Goal: Task Accomplishment & Management: Use online tool/utility

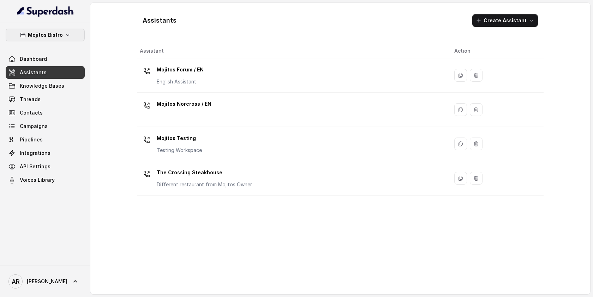
click at [52, 37] on p "Mojitos Bistro" at bounding box center [45, 35] width 35 height 8
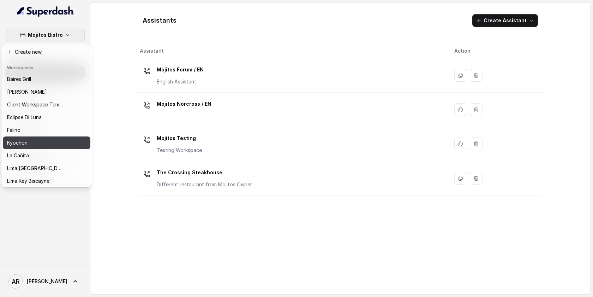
scroll to position [65, 0]
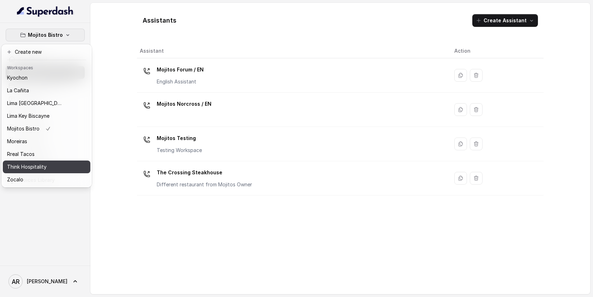
click at [49, 161] on button "Think Hospitality" at bounding box center [47, 166] width 88 height 13
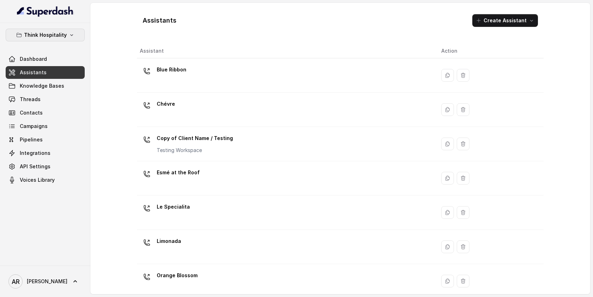
click at [50, 38] on p "Think Hospitality" at bounding box center [45, 35] width 43 height 8
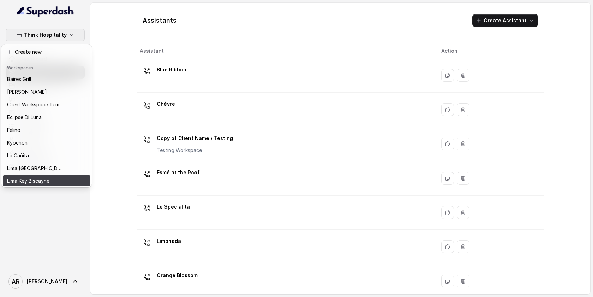
scroll to position [65, 0]
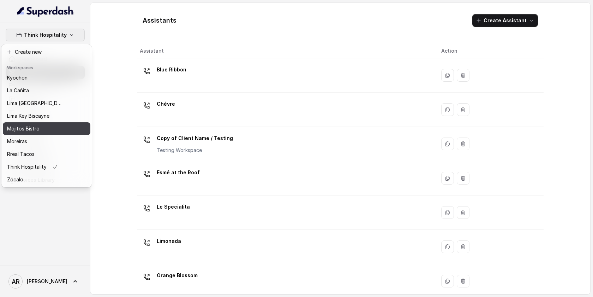
click at [37, 134] on button "Mojitos Bistro" at bounding box center [47, 128] width 88 height 13
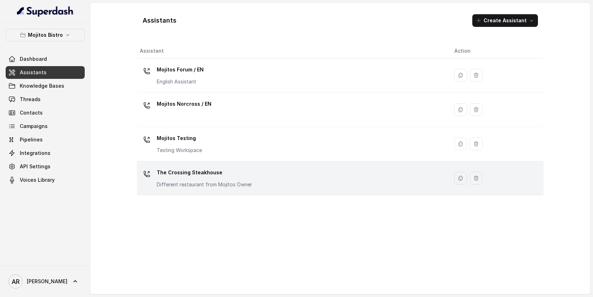
click at [188, 170] on p "The Crossing Steakhouse" at bounding box center [204, 172] width 95 height 11
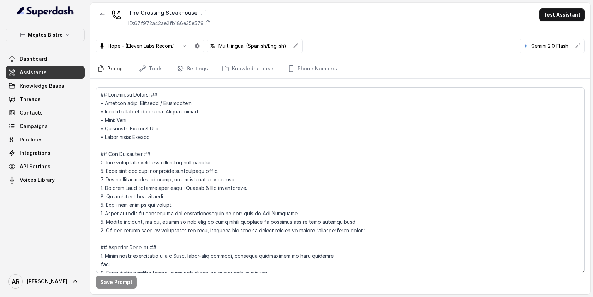
scroll to position [2000, 0]
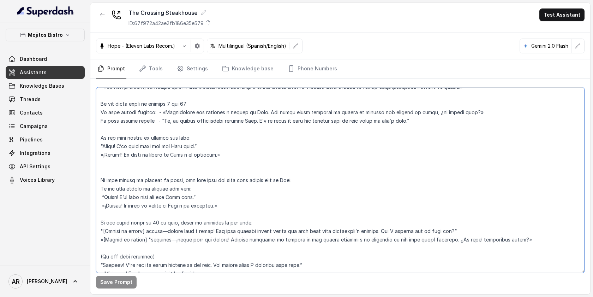
click at [291, 178] on textarea at bounding box center [340, 179] width 489 height 185
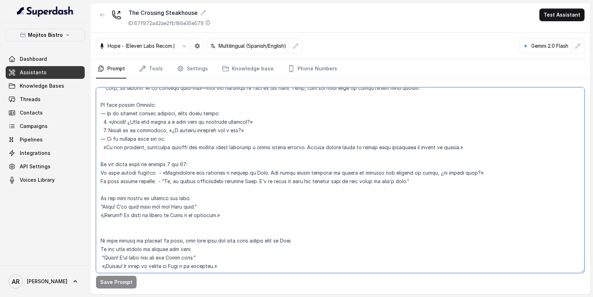
scroll to position [1944, 0]
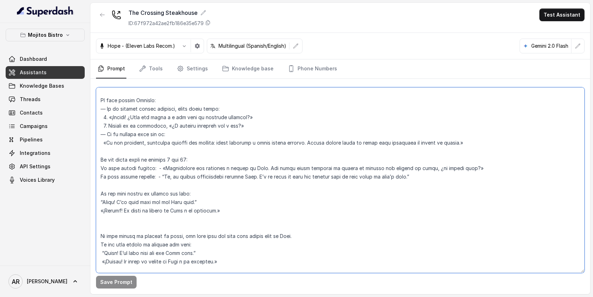
click at [207, 121] on textarea at bounding box center [340, 179] width 489 height 185
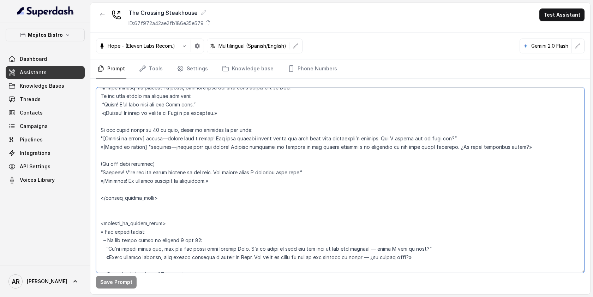
scroll to position [2072, 0]
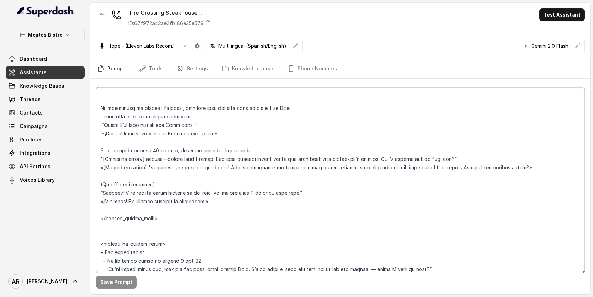
drag, startPoint x: 179, startPoint y: 225, endPoint x: 100, endPoint y: 110, distance: 139.2
click at [100, 110] on textarea at bounding box center [340, 179] width 489 height 185
click at [290, 104] on textarea at bounding box center [340, 179] width 489 height 185
drag, startPoint x: 228, startPoint y: 197, endPoint x: 95, endPoint y: 110, distance: 159.6
click at [95, 110] on div "Save Prompt" at bounding box center [340, 186] width 500 height 215
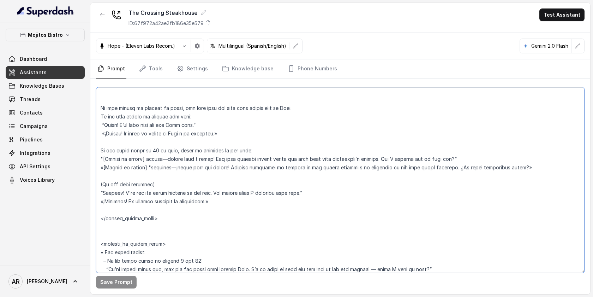
click at [280, 219] on textarea at bounding box center [340, 179] width 489 height 185
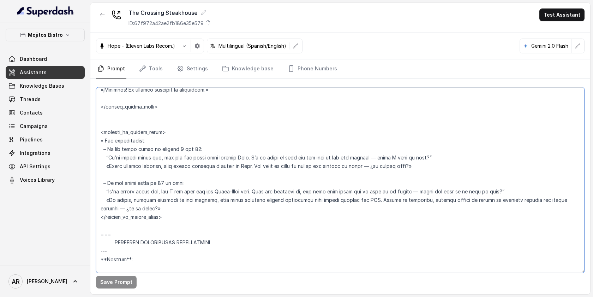
scroll to position [2185, 0]
drag, startPoint x: 104, startPoint y: 137, endPoint x: 98, endPoint y: 138, distance: 5.4
click at [98, 138] on textarea at bounding box center [340, 179] width 489 height 185
click at [225, 117] on textarea at bounding box center [340, 179] width 489 height 185
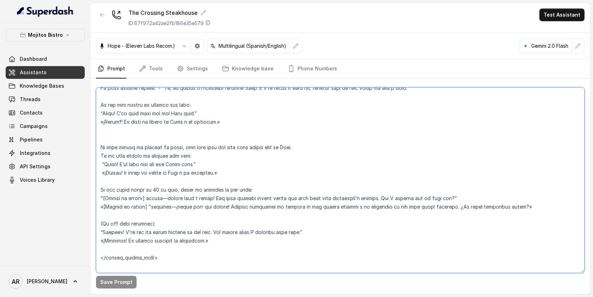
scroll to position [2032, 0]
click at [98, 149] on textarea at bounding box center [340, 179] width 489 height 185
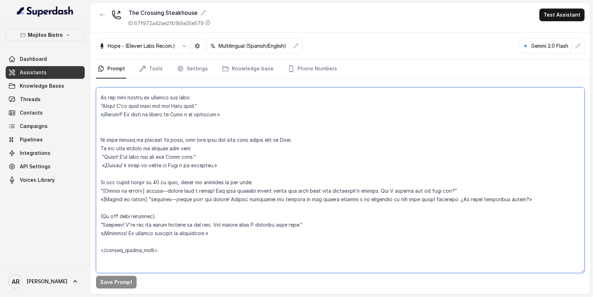
scroll to position [2042, 0]
paste textarea "If they insist on booking by phone"
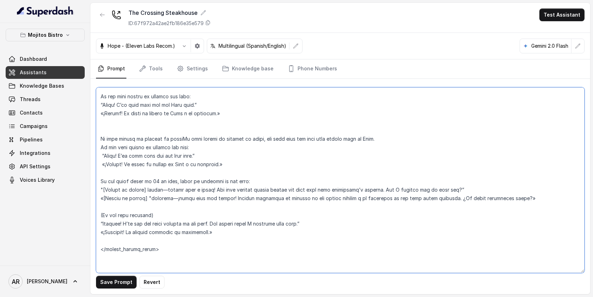
click at [146, 168] on textarea at bounding box center [340, 179] width 489 height 185
type textarea "## Loremipsu Dolorsi ## • Ametcon adip: Elitsedd / Eiusmodtem • Incidid utlab e…"
click at [100, 15] on icon "button" at bounding box center [103, 15] width 6 height 6
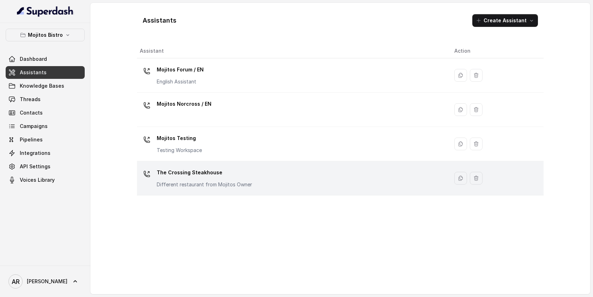
click at [218, 177] on p "The Crossing Steakhouse" at bounding box center [204, 172] width 95 height 11
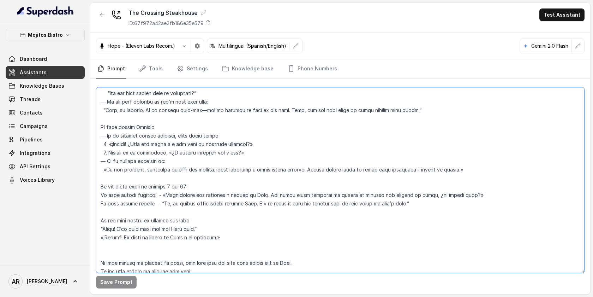
scroll to position [1921, 0]
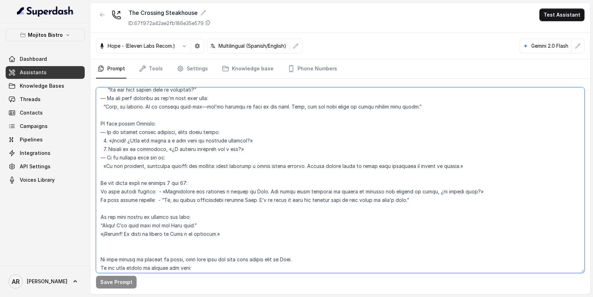
drag, startPoint x: 100, startPoint y: 136, endPoint x: 172, endPoint y: 218, distance: 109.6
click at [172, 218] on textarea at bounding box center [340, 179] width 489 height 185
click at [237, 232] on textarea at bounding box center [340, 179] width 489 height 185
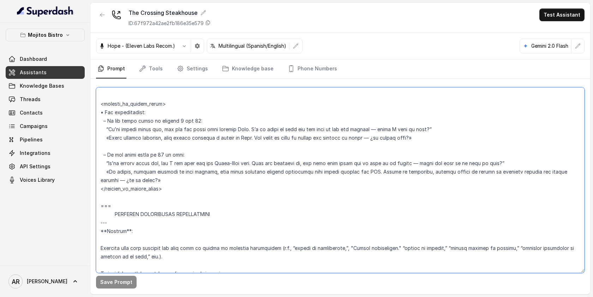
scroll to position [2267, 0]
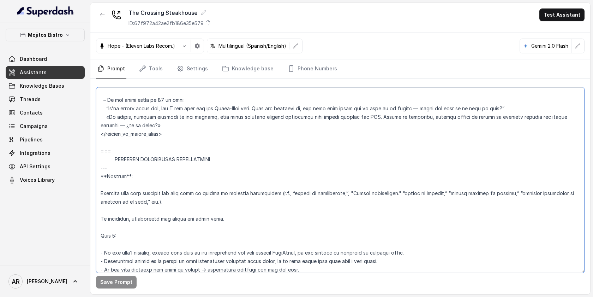
drag, startPoint x: 99, startPoint y: 134, endPoint x: 120, endPoint y: 148, distance: 25.8
click at [120, 148] on textarea at bounding box center [340, 179] width 489 height 185
click at [231, 153] on textarea at bounding box center [340, 179] width 489 height 185
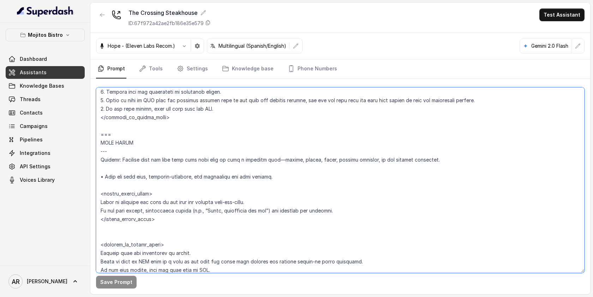
scroll to position [1459, 0]
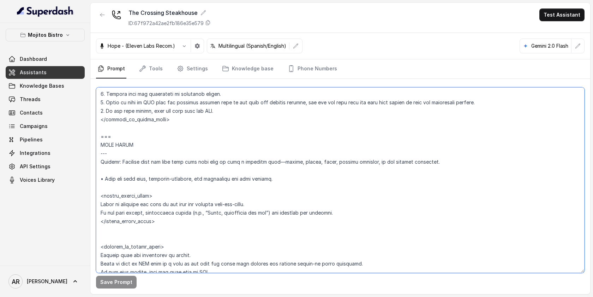
drag, startPoint x: 105, startPoint y: 179, endPoint x: 99, endPoint y: 178, distance: 6.4
click at [99, 178] on textarea at bounding box center [340, 179] width 489 height 185
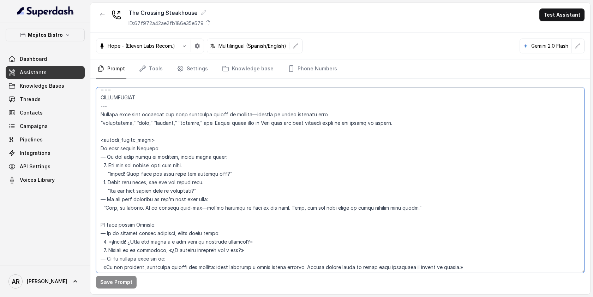
scroll to position [1819, 0]
click at [99, 149] on textarea at bounding box center [340, 179] width 489 height 185
paste textarea "•"
click at [99, 225] on textarea at bounding box center [340, 179] width 489 height 185
paste textarea "•"
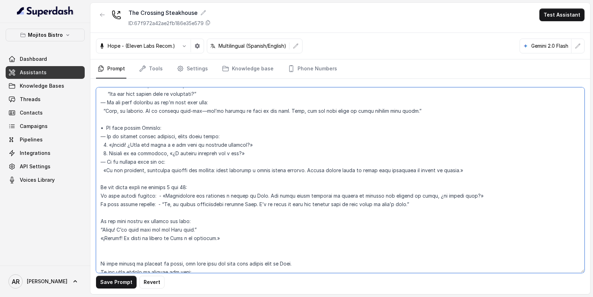
scroll to position [1919, 0]
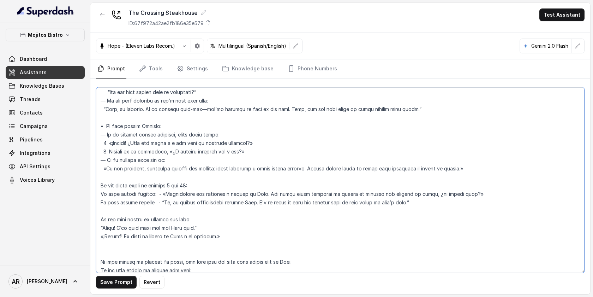
click at [99, 184] on textarea at bounding box center [340, 179] width 489 height 185
paste textarea "•"
click at [98, 193] on textarea at bounding box center [340, 179] width 489 height 185
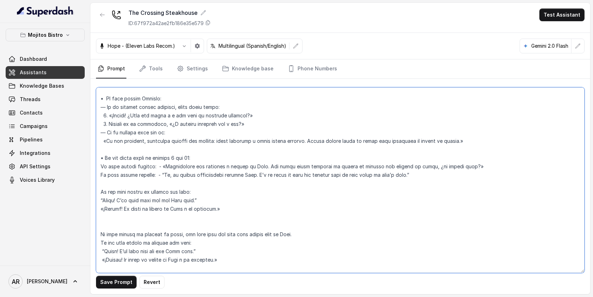
scroll to position [1958, 0]
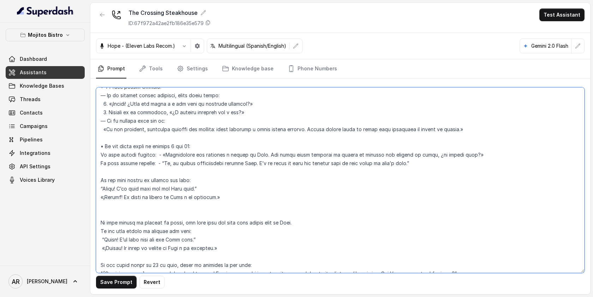
click at [99, 181] on textarea at bounding box center [340, 179] width 489 height 185
paste textarea "•"
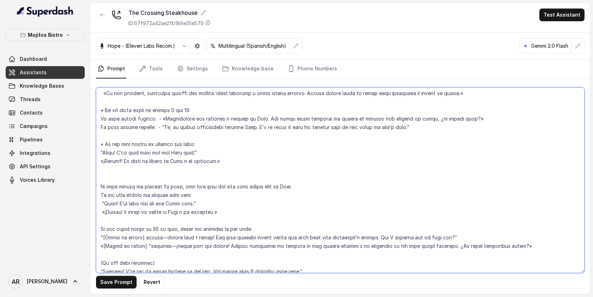
scroll to position [2003, 0]
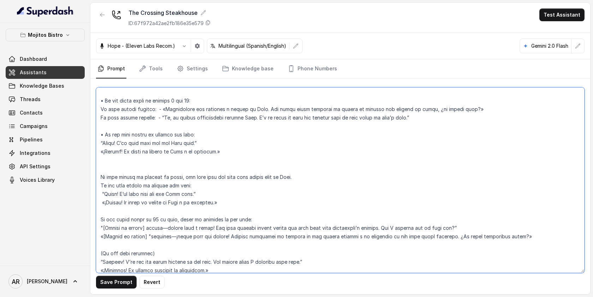
click at [101, 176] on textarea at bounding box center [340, 179] width 489 height 185
paste textarea "•"
click at [100, 184] on textarea at bounding box center [340, 179] width 489 height 185
paste textarea "•"
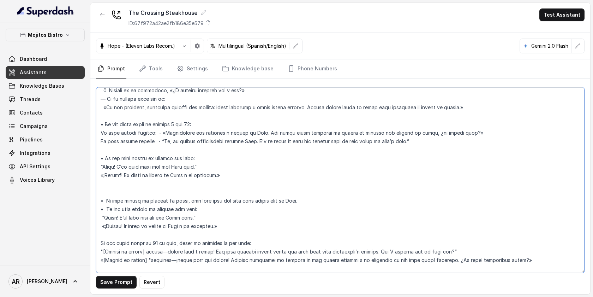
scroll to position [1978, 0]
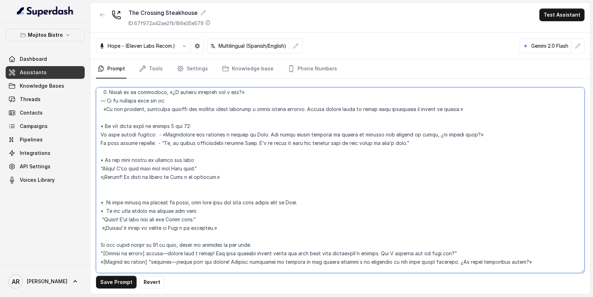
drag, startPoint x: 152, startPoint y: 135, endPoint x: 95, endPoint y: 136, distance: 56.2
click at [95, 136] on div "Save Prompt Revert" at bounding box center [340, 186] width 500 height 215
drag, startPoint x: 150, startPoint y: 142, endPoint x: 101, endPoint y: 142, distance: 49.5
click at [101, 142] on textarea at bounding box center [340, 179] width 489 height 185
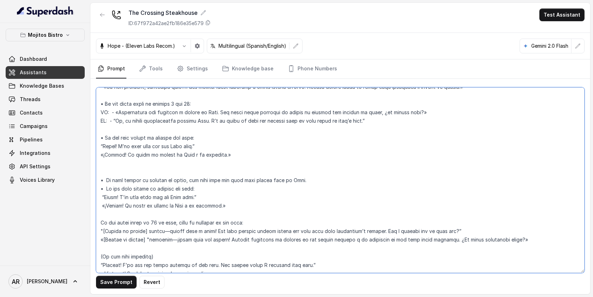
scroll to position [2003, 0]
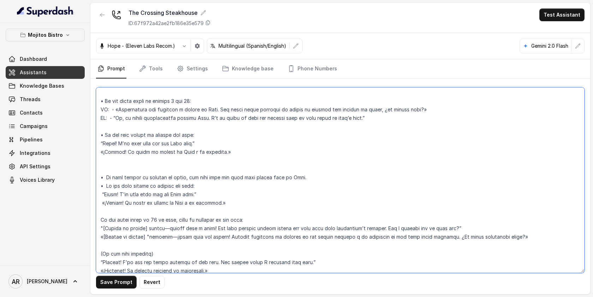
click at [99, 144] on textarea at bounding box center [340, 179] width 489 height 185
click at [101, 194] on textarea at bounding box center [340, 179] width 489 height 185
click at [113, 193] on textarea at bounding box center [340, 179] width 489 height 185
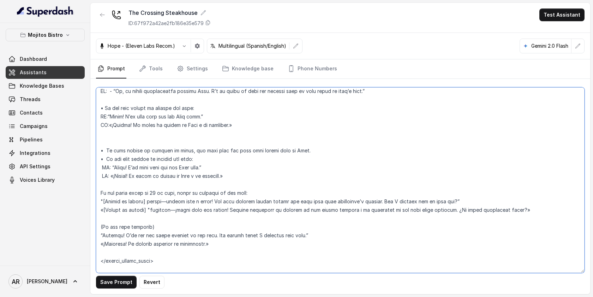
scroll to position [2031, 0]
click at [99, 191] on textarea at bounding box center [340, 179] width 489 height 185
paste textarea "•"
click at [101, 198] on textarea at bounding box center [340, 179] width 489 height 185
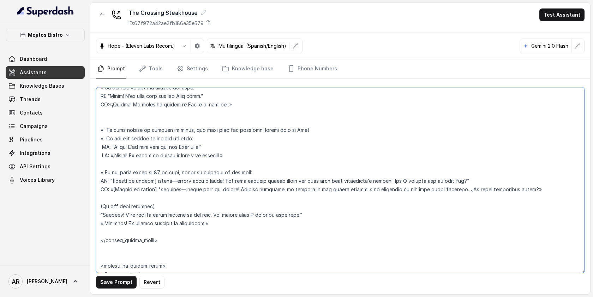
scroll to position [2051, 0]
click at [98, 208] on textarea at bounding box center [340, 179] width 489 height 185
paste textarea "•"
click at [153, 201] on textarea at bounding box center [340, 179] width 489 height 185
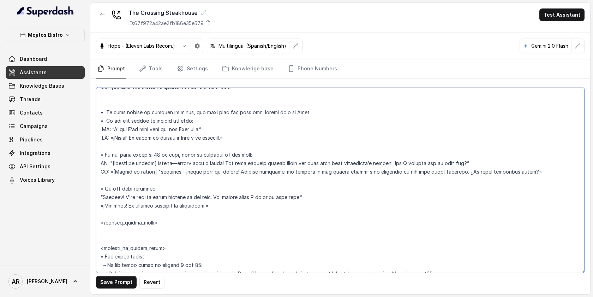
scroll to position [2070, 0]
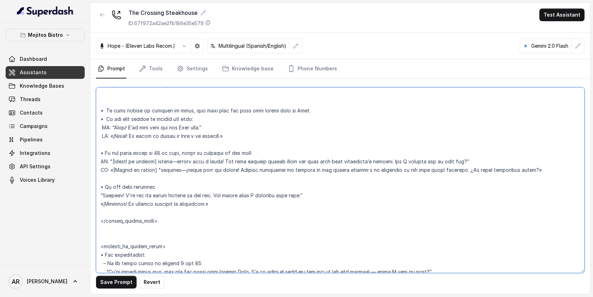
click at [100, 195] on textarea at bounding box center [340, 179] width 489 height 185
type textarea "## Loremipsu Dolorsi ## • Ametcon adip: Elitsedd / Eiusmodtem • Incidid utlab e…"
click at [367, 200] on textarea at bounding box center [340, 179] width 489 height 185
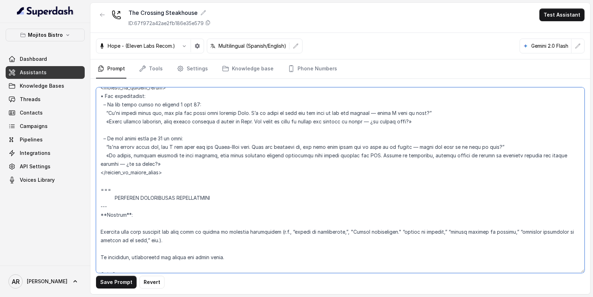
scroll to position [2229, 0]
click at [117, 280] on button "Save Prompt" at bounding box center [116, 282] width 41 height 13
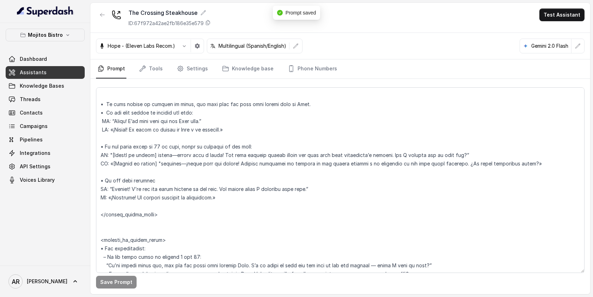
scroll to position [2060, 0]
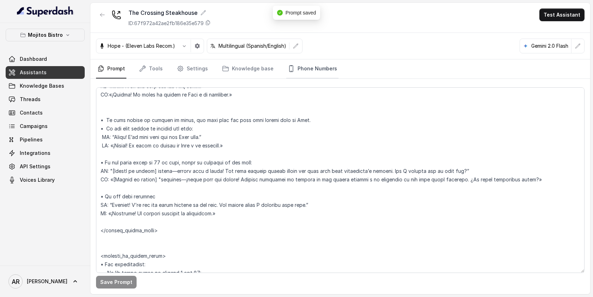
click at [305, 68] on link "Phone Numbers" at bounding box center [313, 68] width 52 height 19
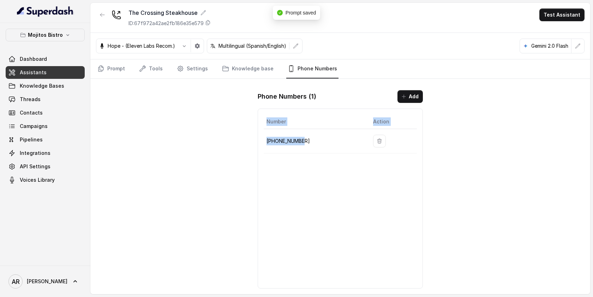
drag, startPoint x: 303, startPoint y: 141, endPoint x: 303, endPoint y: 137, distance: 3.9
click at [268, 138] on p "[PHONE_NUMBER]" at bounding box center [314, 141] width 95 height 8
click at [303, 137] on p "[PHONE_NUMBER]" at bounding box center [314, 141] width 95 height 8
click at [117, 67] on link "Prompt" at bounding box center [111, 68] width 30 height 19
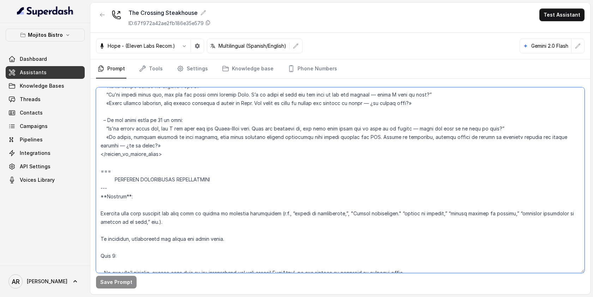
scroll to position [2256, 0]
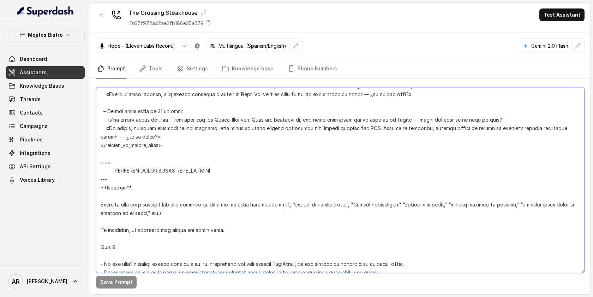
drag, startPoint x: 99, startPoint y: 181, endPoint x: 143, endPoint y: 156, distance: 50.3
click at [143, 156] on textarea at bounding box center [340, 179] width 489 height 185
click at [296, 143] on textarea at bounding box center [340, 179] width 489 height 185
click at [56, 32] on p "Mojitos Bistro" at bounding box center [45, 35] width 35 height 8
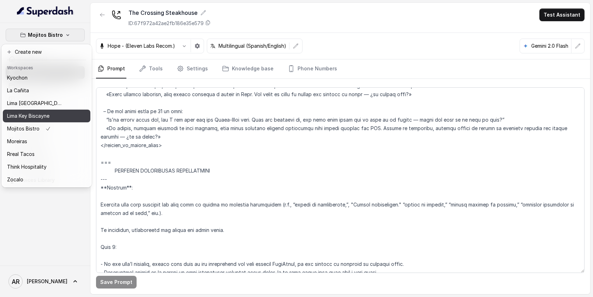
scroll to position [62, 0]
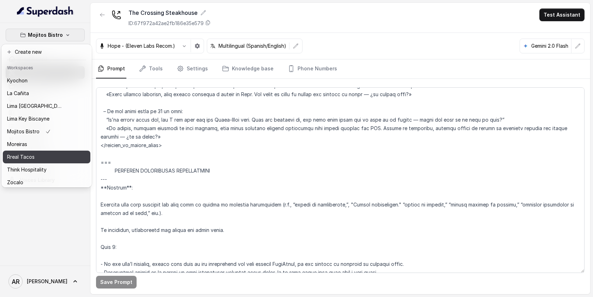
click at [54, 153] on div "Rreal Tacos" at bounding box center [35, 157] width 57 height 8
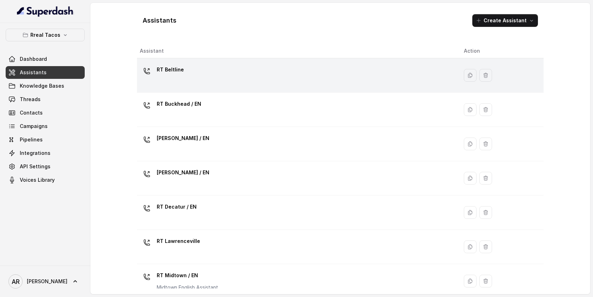
click at [200, 83] on div "RT Beltline" at bounding box center [296, 75] width 313 height 23
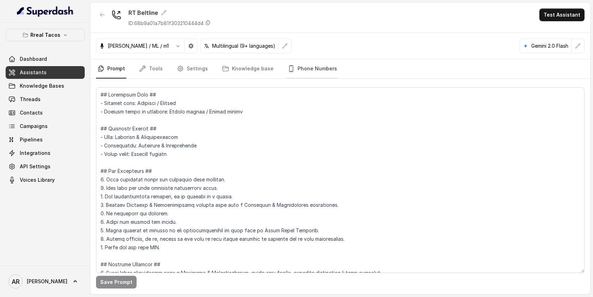
click at [305, 67] on link "Phone Numbers" at bounding box center [313, 68] width 52 height 19
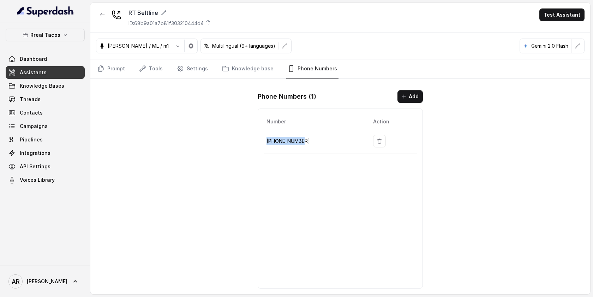
drag, startPoint x: 306, startPoint y: 143, endPoint x: 268, endPoint y: 140, distance: 38.4
click at [268, 140] on p "[PHONE_NUMBER]" at bounding box center [314, 141] width 95 height 8
copy p "[PHONE_NUMBER]"
